Goal: Information Seeking & Learning: Understand process/instructions

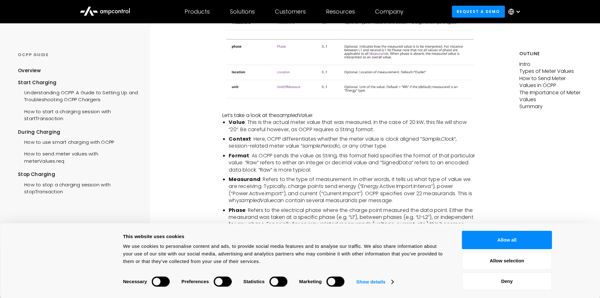
scroll to position [630, 0]
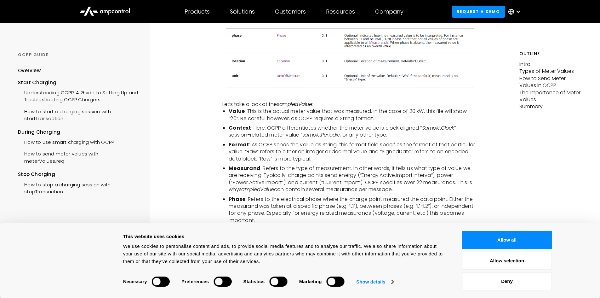
click at [289, 140] on ul "Value : This is the actual meter value that was measured. In the case of 20 kW,…" at bounding box center [349, 186] width 254 height 156
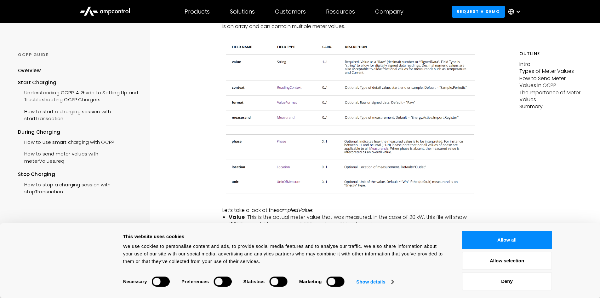
scroll to position [535, 0]
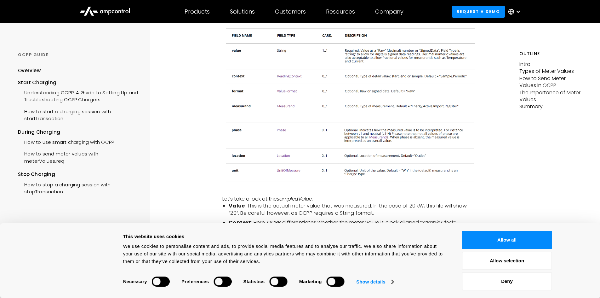
drag, startPoint x: 551, startPoint y: 192, endPoint x: 554, endPoint y: 190, distance: 4.4
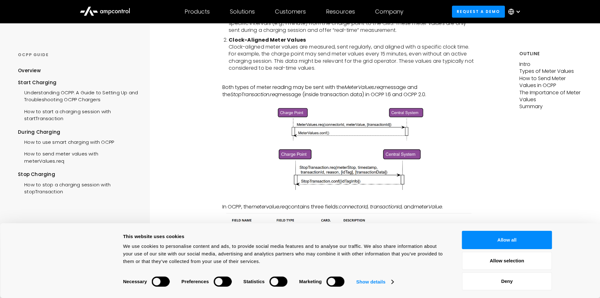
scroll to position [94, 0]
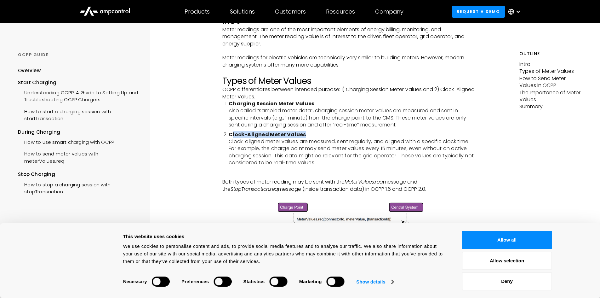
drag, startPoint x: 233, startPoint y: 133, endPoint x: 303, endPoint y: 134, distance: 69.6
click at [303, 134] on strong "Clock-Aligned Meter Values" at bounding box center [267, 134] width 77 height 7
click at [263, 106] on strong "Charging Session Meter Values" at bounding box center [272, 103] width 86 height 7
drag, startPoint x: 231, startPoint y: 86, endPoint x: 282, endPoint y: 90, distance: 51.5
click at [282, 90] on p "OCPP differentiates between intended purpose: 1) Charging Session Meter Values …" at bounding box center [349, 93] width 254 height 14
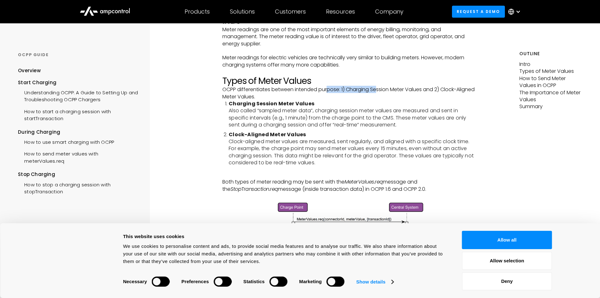
drag, startPoint x: 327, startPoint y: 90, endPoint x: 379, endPoint y: 89, distance: 52.0
click at [379, 89] on p "OCPP differentiates between intended purpose: 1) Charging Session Meter Values …" at bounding box center [349, 93] width 254 height 14
drag, startPoint x: 229, startPoint y: 88, endPoint x: 329, endPoint y: 88, distance: 100.2
click at [329, 88] on p "OCPP differentiates between intended purpose: 1) Charging Session Meter Values …" at bounding box center [349, 93] width 254 height 14
drag, startPoint x: 350, startPoint y: 89, endPoint x: 420, endPoint y: 87, distance: 70.0
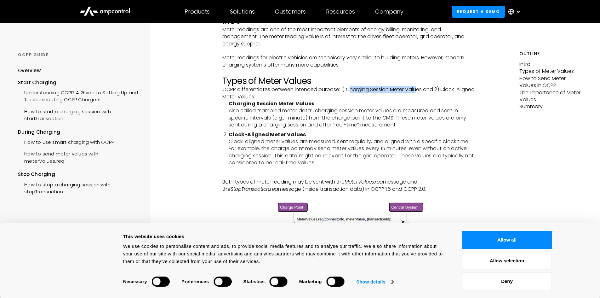
click at [420, 87] on p "OCPP differentiates between intended purpose: 1) Charging Session Meter Values …" at bounding box center [349, 93] width 254 height 14
drag, startPoint x: 242, startPoint y: 98, endPoint x: 278, endPoint y: 99, distance: 36.9
click at [278, 99] on p "OCPP differentiates between intended purpose: 1) Charging Session Meter Values …" at bounding box center [349, 93] width 254 height 14
drag, startPoint x: 236, startPoint y: 104, endPoint x: 267, endPoint y: 112, distance: 32.2
click at [267, 112] on li "Charging Session Meter Values Also called “sampled meter data”, charging sessio…" at bounding box center [353, 114] width 248 height 28
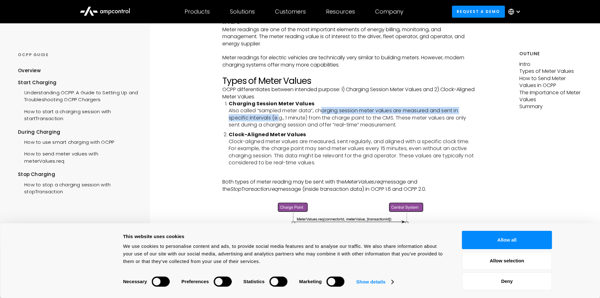
drag, startPoint x: 281, startPoint y: 116, endPoint x: 323, endPoint y: 113, distance: 42.6
click at [323, 113] on li "Charging Session Meter Values Also called “sampled meter data”, charging sessio…" at bounding box center [353, 114] width 248 height 28
click at [430, 111] on li "Charging Session Meter Values Also called “sampled meter data”, charging sessio…" at bounding box center [353, 114] width 248 height 28
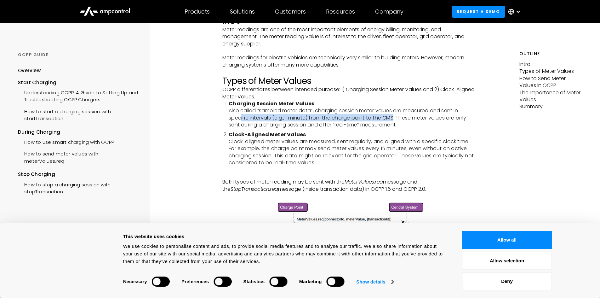
drag, startPoint x: 240, startPoint y: 118, endPoint x: 374, endPoint y: 118, distance: 134.2
click at [393, 116] on li "Charging Session Meter Values Also called “sampled meter data”, charging sessio…" at bounding box center [353, 114] width 248 height 28
drag, startPoint x: 421, startPoint y: 118, endPoint x: 379, endPoint y: 120, distance: 42.5
click at [415, 118] on li "Charging Session Meter Values Also called “sampled meter data”, charging sessio…" at bounding box center [353, 114] width 248 height 28
drag, startPoint x: 258, startPoint y: 125, endPoint x: 408, endPoint y: 127, distance: 149.9
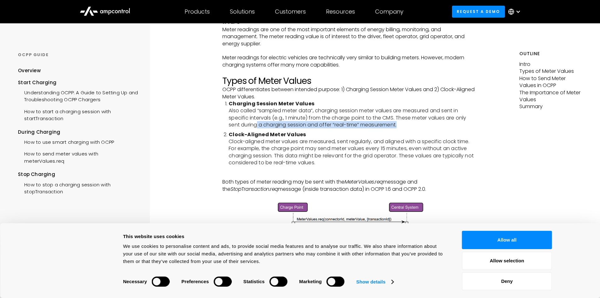
click at [408, 127] on li "Charging Session Meter Values Also called “sampled meter data”, charging sessio…" at bounding box center [353, 114] width 248 height 28
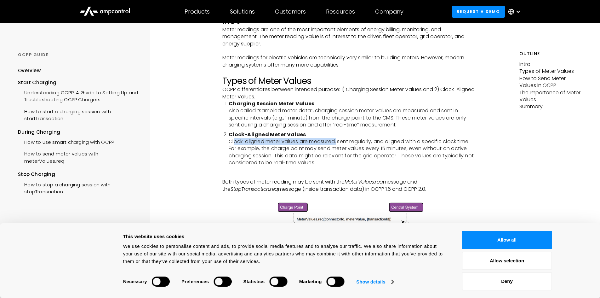
drag, startPoint x: 236, startPoint y: 142, endPoint x: 338, endPoint y: 138, distance: 102.8
click at [338, 138] on li "Clock-Aligned Meter Values Clock-aligned meter values are measured, sent regula…" at bounding box center [353, 148] width 248 height 35
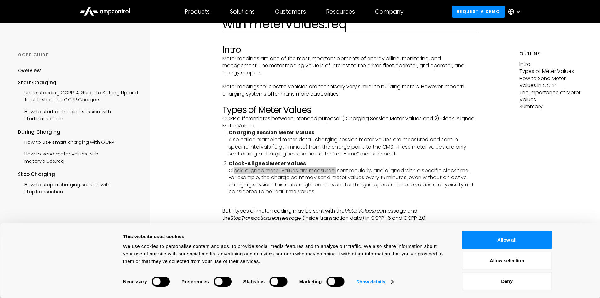
scroll to position [126, 0]
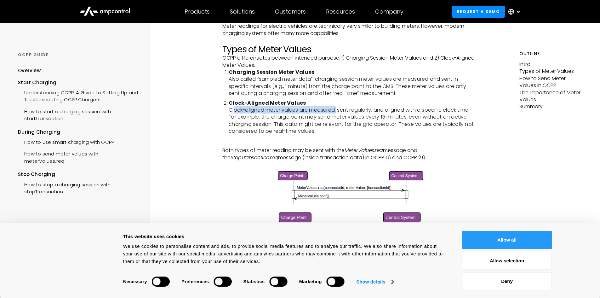
click at [500, 236] on button "Allow all" at bounding box center [507, 240] width 90 height 18
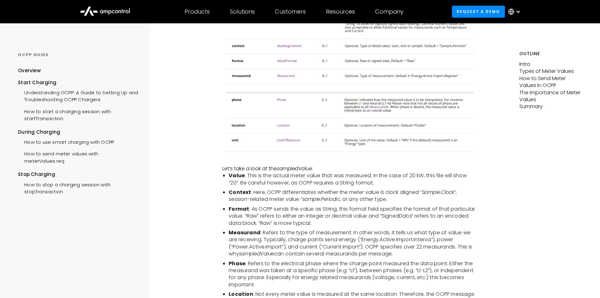
scroll to position [598, 0]
